Goal: Find specific page/section: Find specific page/section

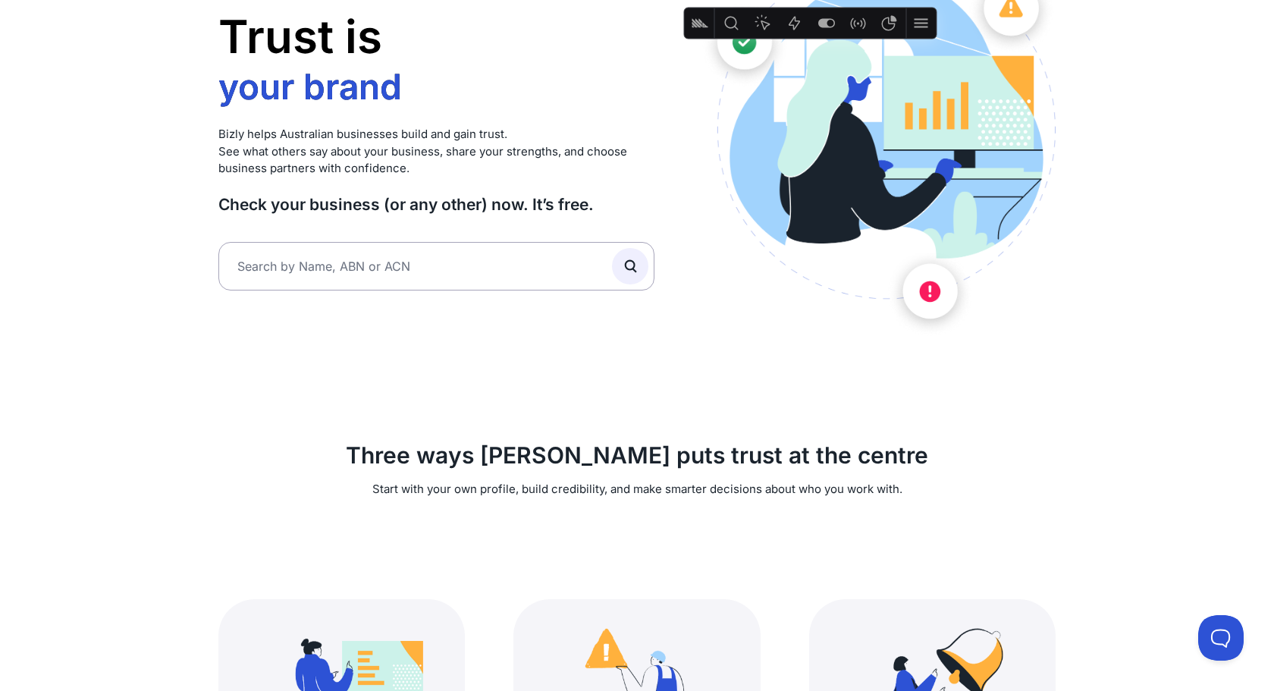
scroll to position [154, 0]
drag, startPoint x: 379, startPoint y: 165, endPoint x: 214, endPoint y: 142, distance: 166.3
click at [212, 143] on div "Trust is your brand your best asset how you grow your brand Bizly helps Austral…" at bounding box center [637, 469] width 874 height 1064
copy p "Bizly helps Australian businesses build and gain trust. See what others say abo…"
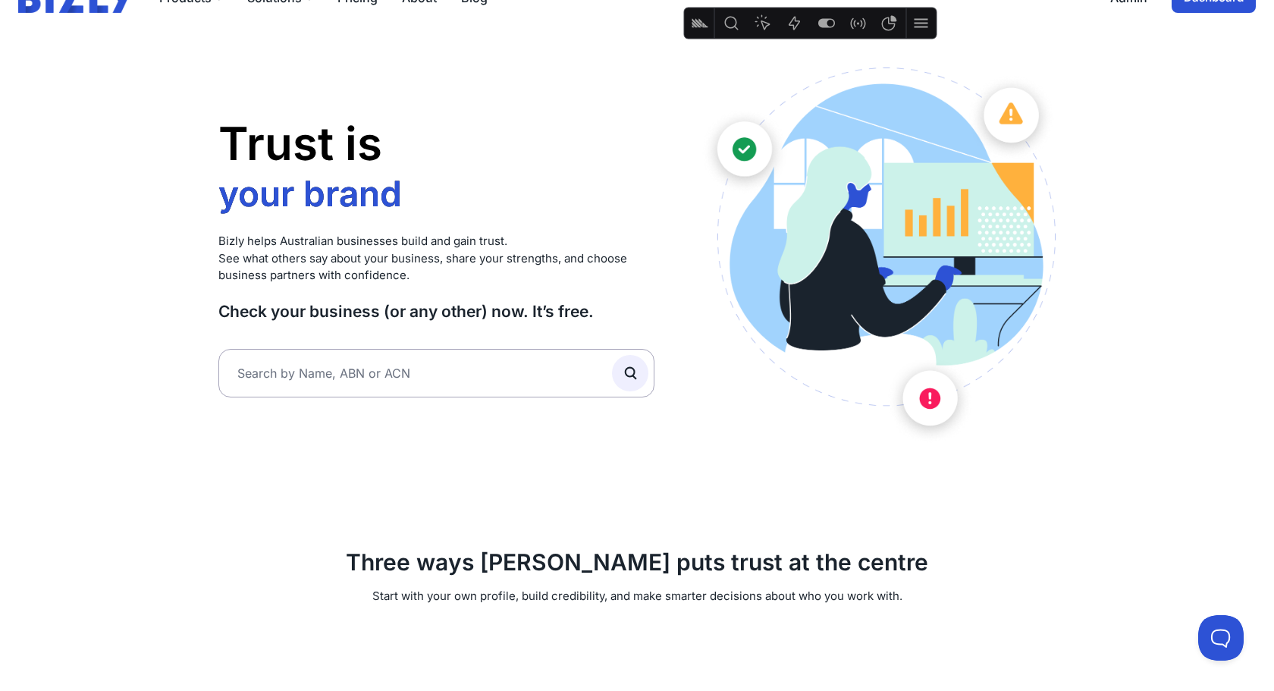
scroll to position [0, 0]
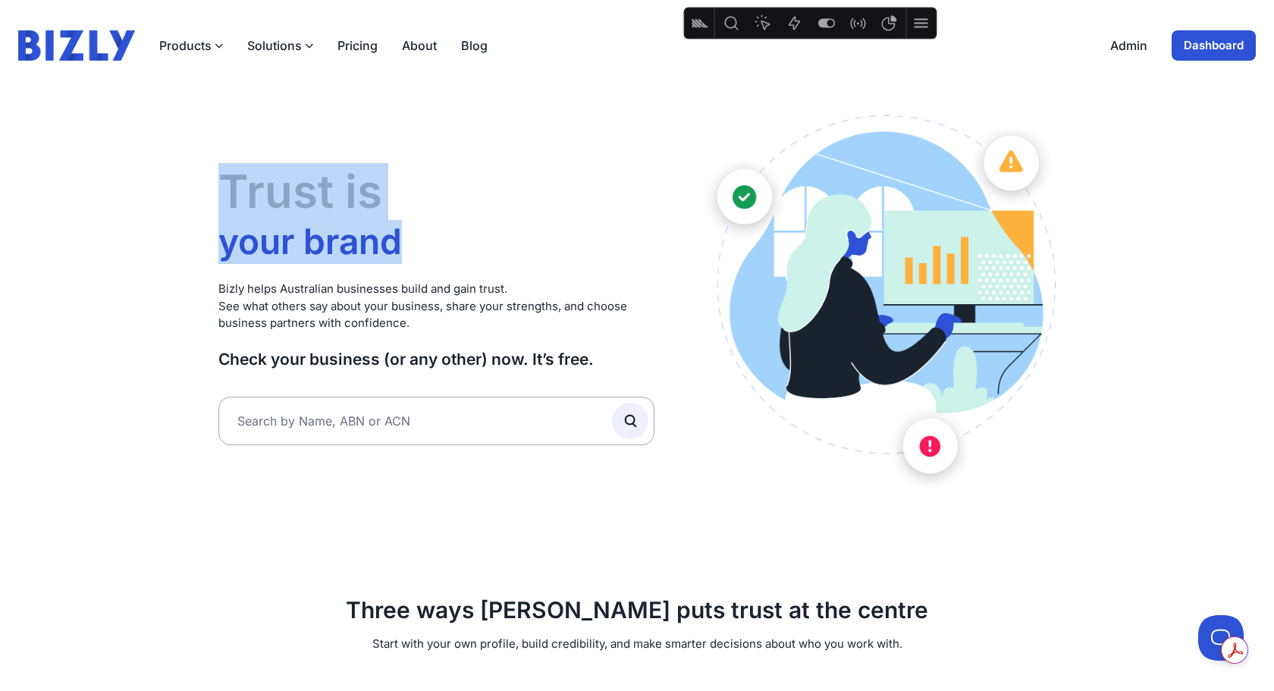
drag, startPoint x: 228, startPoint y: 189, endPoint x: 408, endPoint y: 234, distance: 185.4
click at [408, 234] on h1 "Trust is your brand your best asset how you grow your brand" at bounding box center [436, 213] width 436 height 101
copy h1 "Trust is your brand"
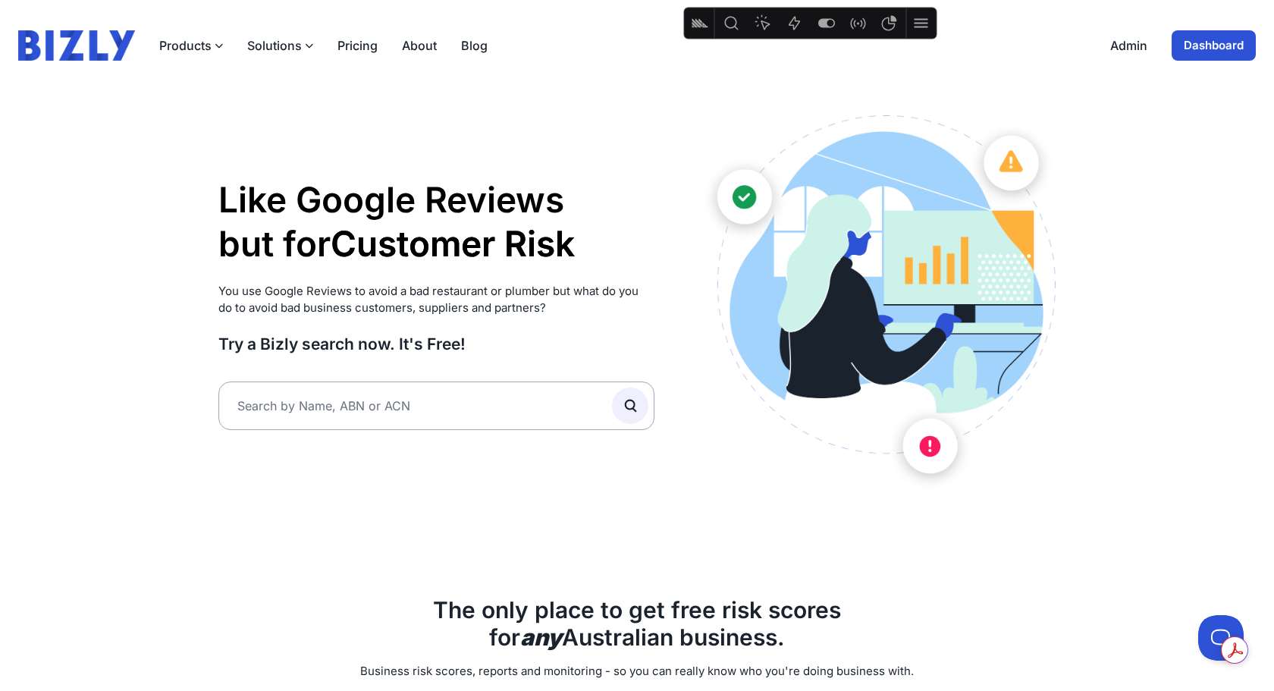
click at [1209, 41] on link "Dashboard" at bounding box center [1214, 45] width 84 height 30
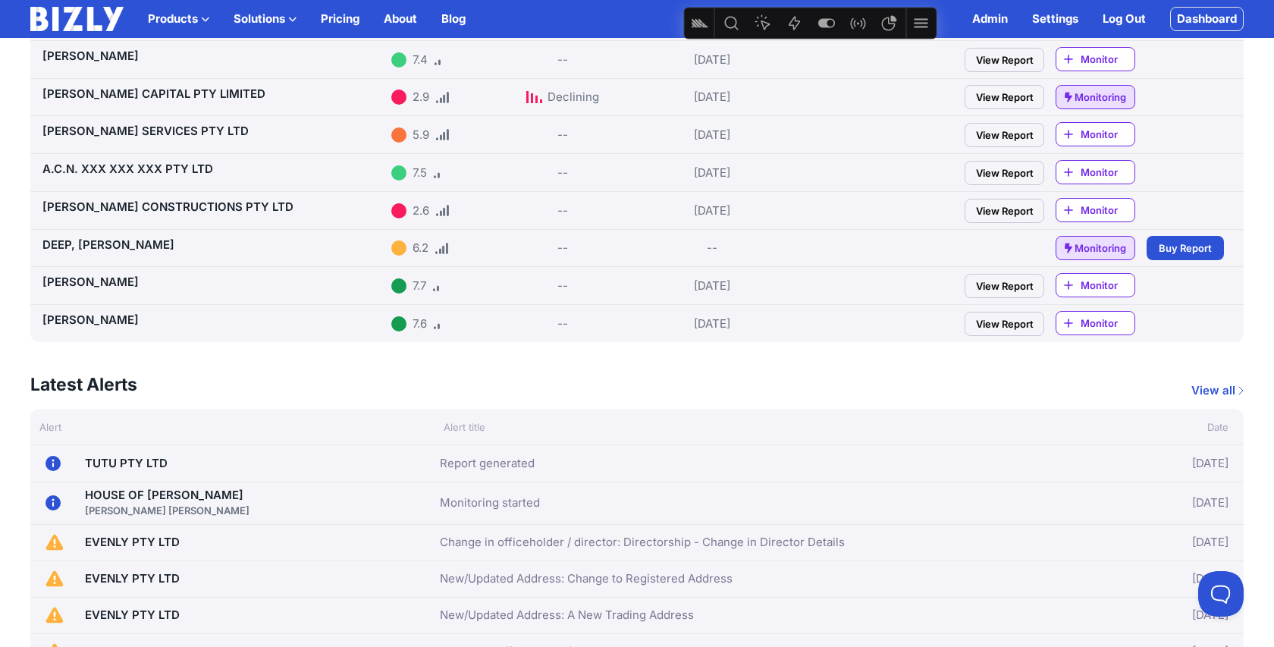
scroll to position [361, 0]
click at [1010, 130] on link "View Report" at bounding box center [1005, 134] width 80 height 24
